Goal: Information Seeking & Learning: Find specific fact

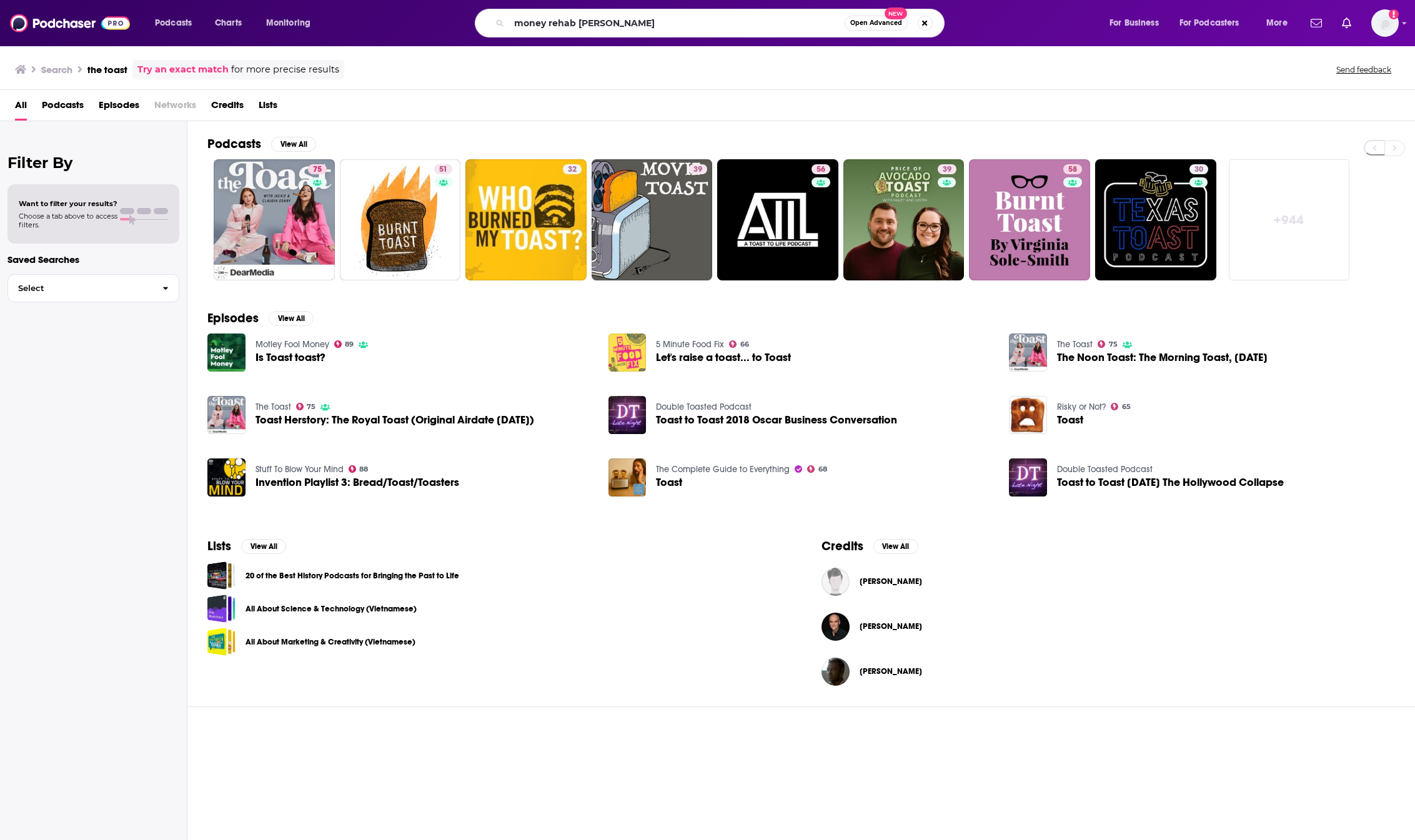
type input "money rehab [PERSON_NAME]"
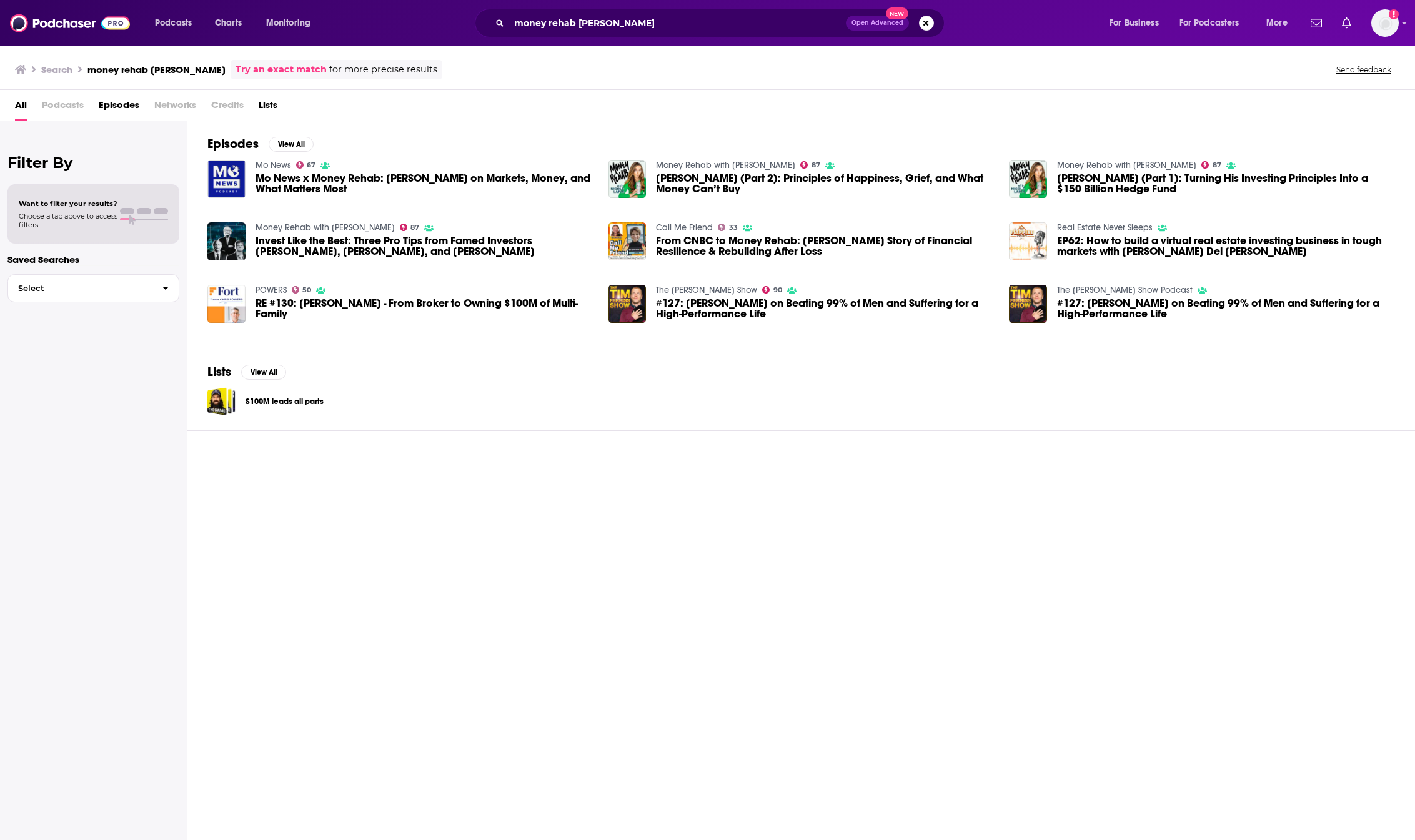
click at [466, 172] on div "Mo News 67 Mo News x Money Rehab: [PERSON_NAME] on Markets, Money, and What Mat…" at bounding box center [424, 178] width 338 height 39
click at [455, 179] on span "Mo News x Money Rehab: [PERSON_NAME] on Markets, Money, and What Matters Most" at bounding box center [424, 184] width 338 height 21
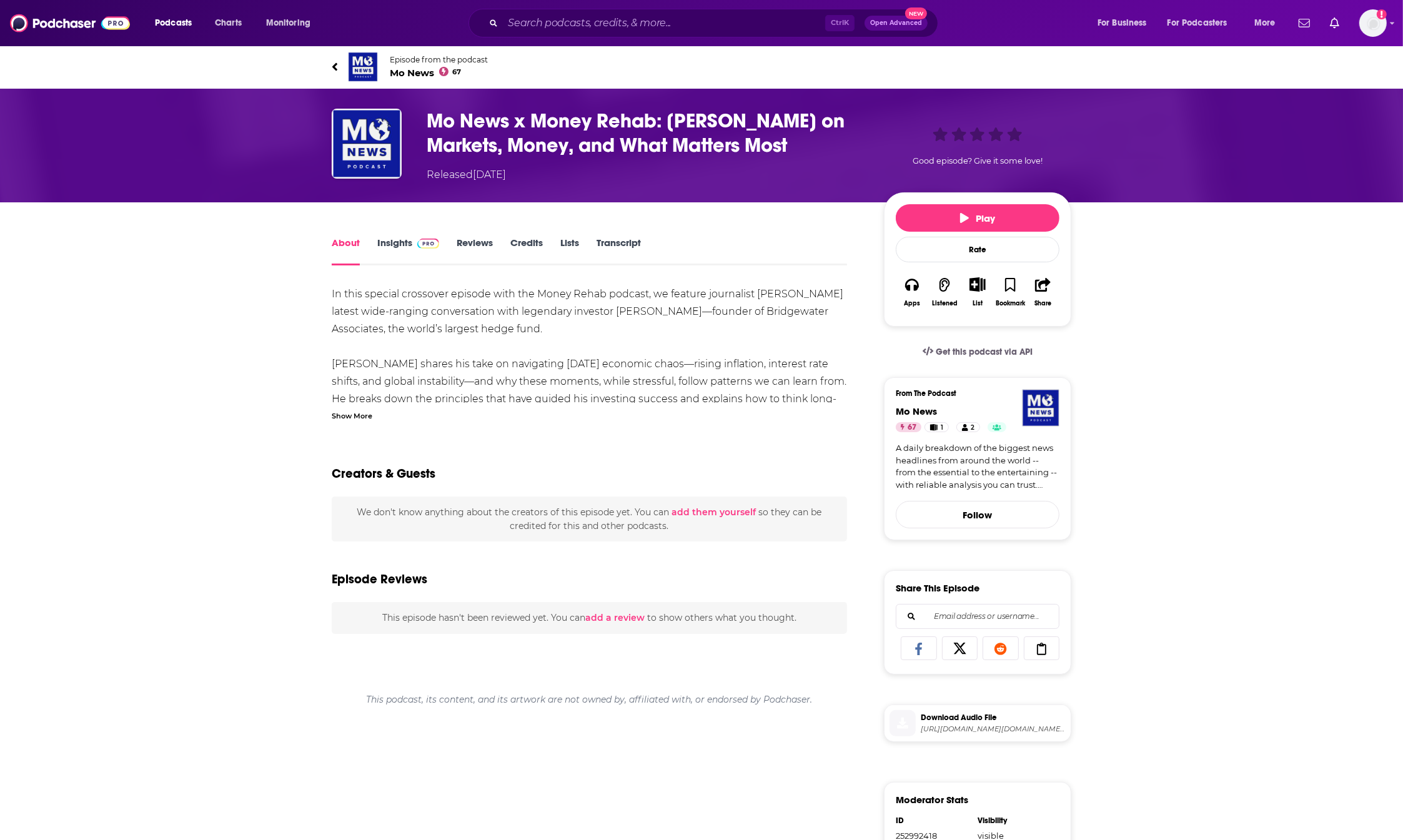
click at [629, 246] on link "Transcript" at bounding box center [619, 250] width 44 height 29
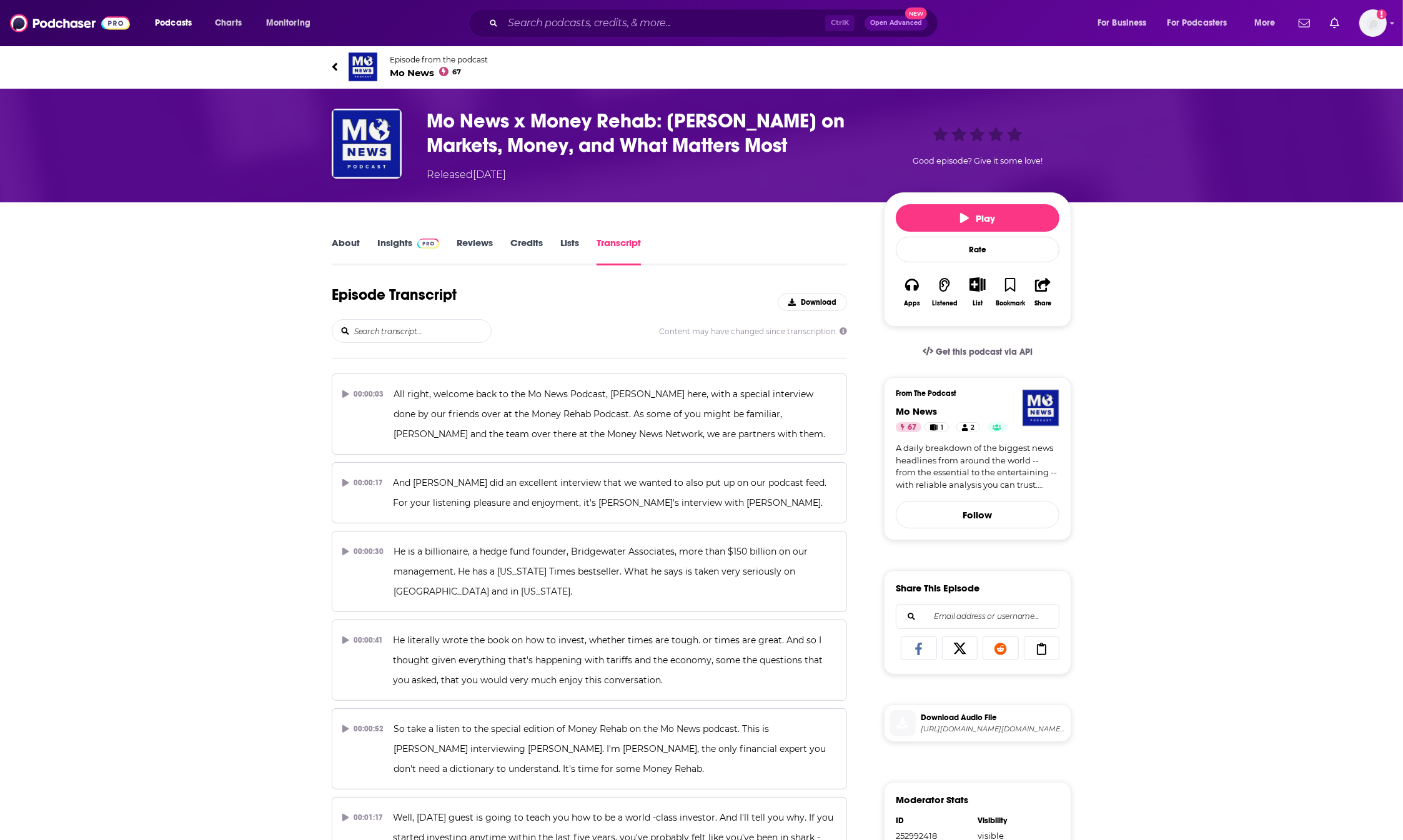
click at [404, 330] on input "search" at bounding box center [422, 331] width 138 height 23
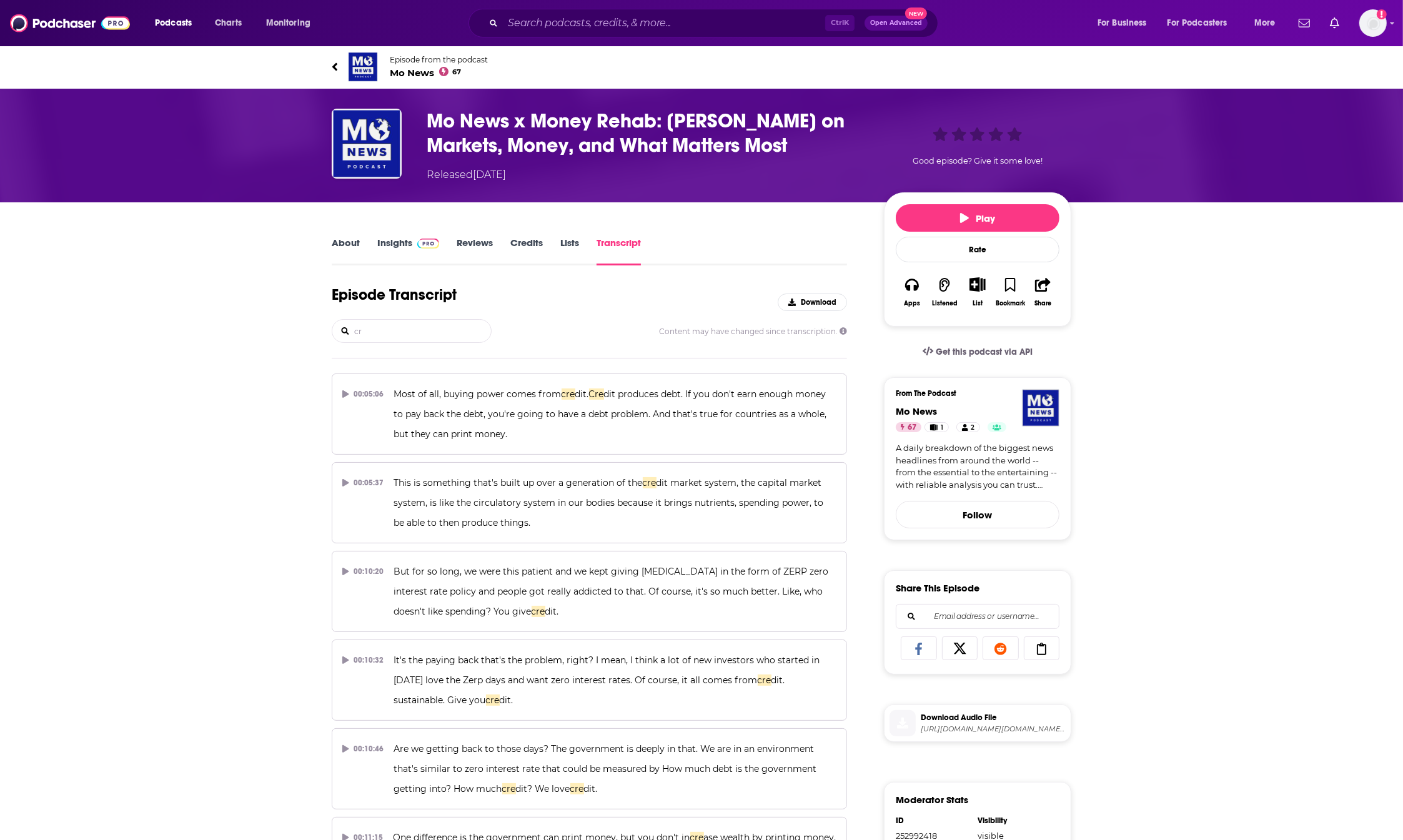
type input "c"
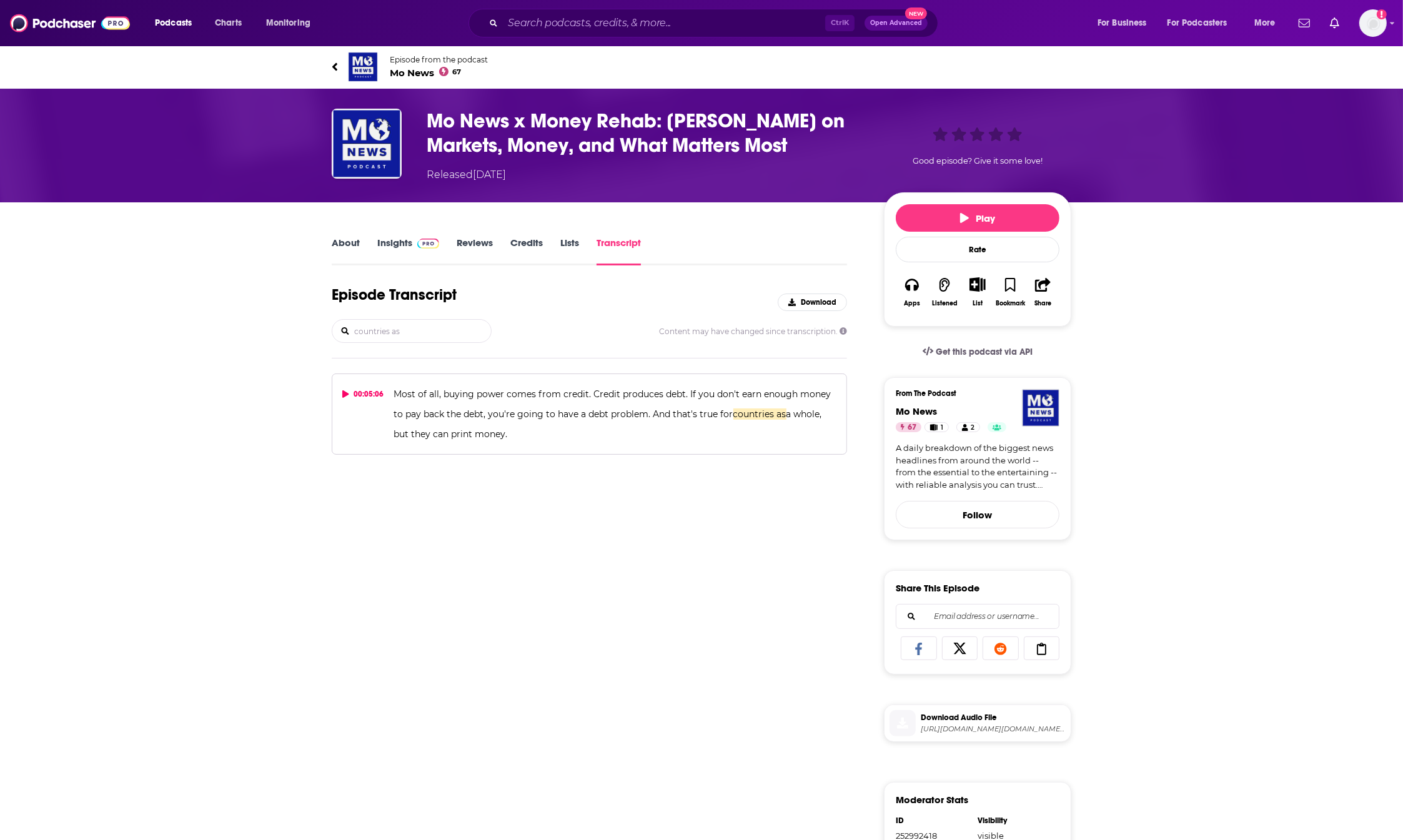
type input "countries as"
click at [528, 427] on p "Most of all, buying power comes from credit. Credit produces debt. If you don't…" at bounding box center [615, 414] width 442 height 60
